Goal: Information Seeking & Learning: Check status

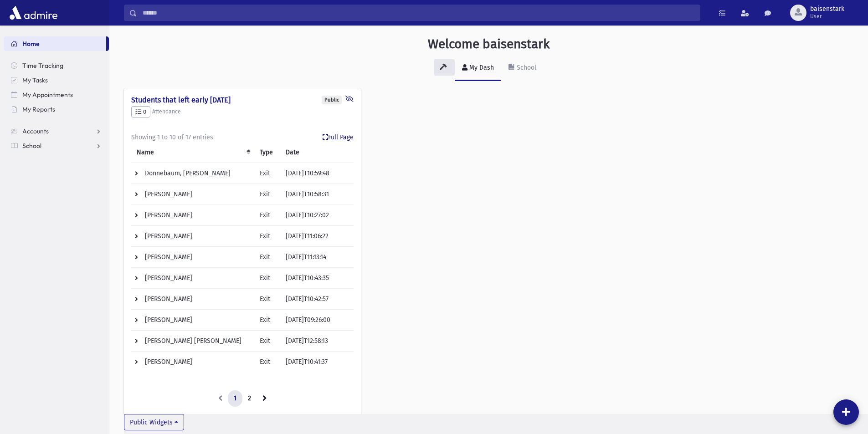
click at [341, 136] on link "Full Page" at bounding box center [338, 138] width 31 height 10
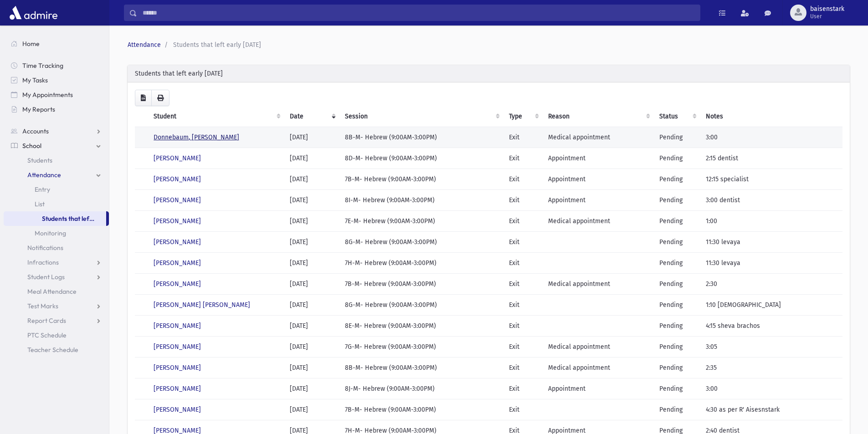
click at [218, 134] on link "Donnebaum, [PERSON_NAME]" at bounding box center [197, 137] width 86 height 8
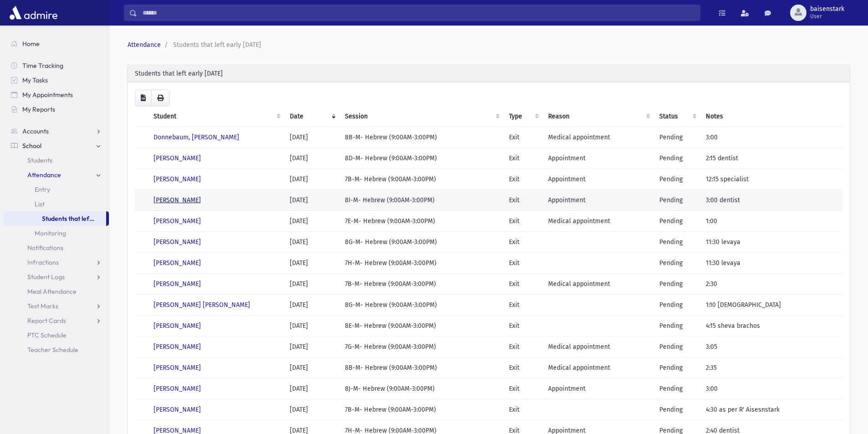
click at [182, 199] on link "[PERSON_NAME]" at bounding box center [177, 200] width 47 height 8
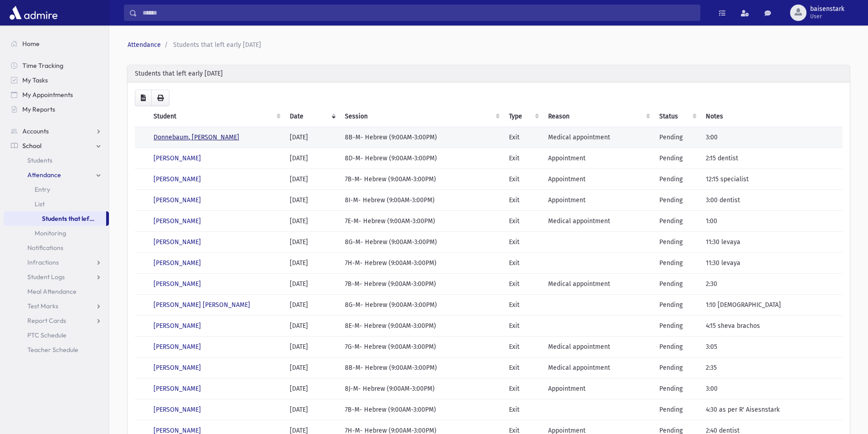
click at [200, 136] on link "Donnebaum, [PERSON_NAME]" at bounding box center [197, 137] width 86 height 8
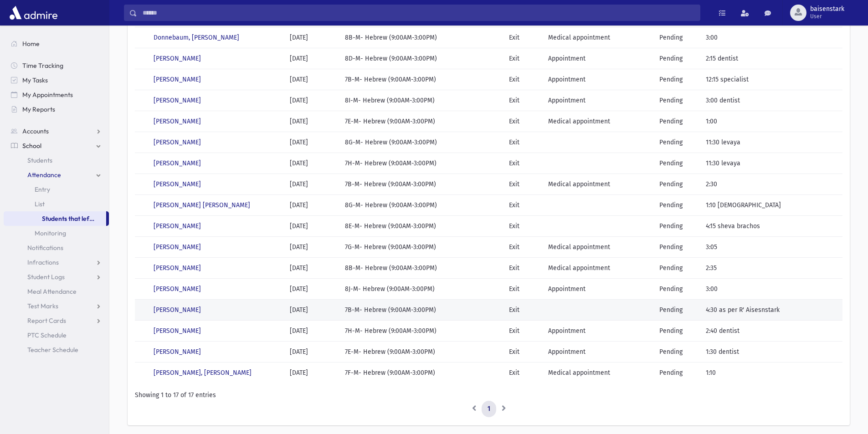
scroll to position [132, 0]
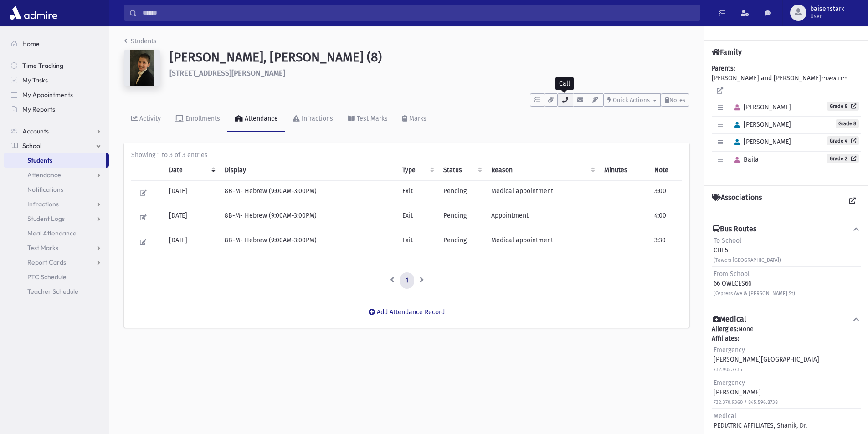
click at [563, 100] on icon "button" at bounding box center [564, 100] width 7 height 6
click at [603, 222] on td at bounding box center [624, 217] width 50 height 25
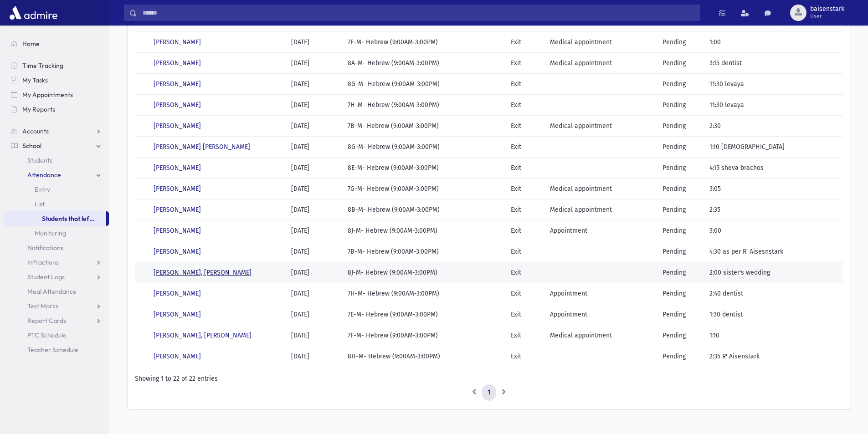
scroll to position [236, 0]
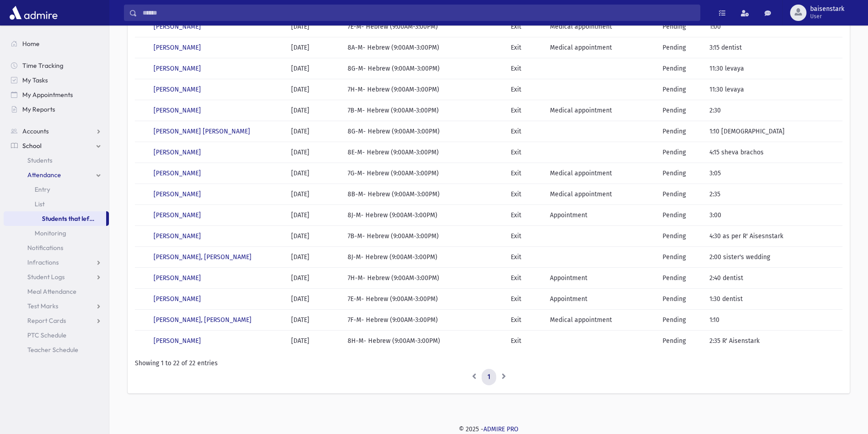
click at [98, 176] on link "Attendance" at bounding box center [56, 175] width 105 height 15
